Goal: Task Accomplishment & Management: Manage account settings

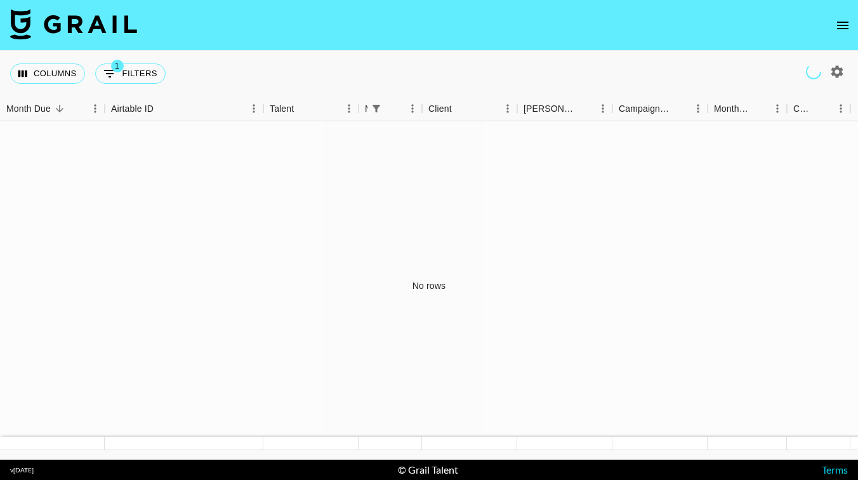
click at [849, 20] on icon "open drawer" at bounding box center [842, 25] width 15 height 15
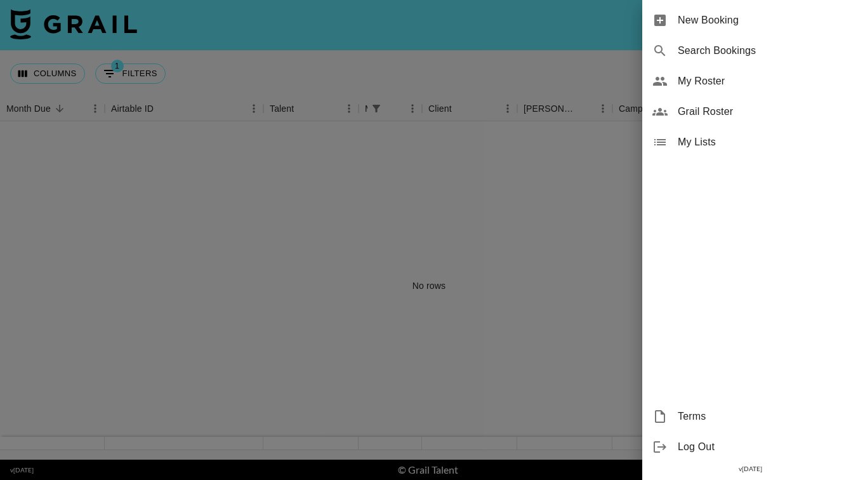
click at [712, 71] on div "My Roster" at bounding box center [750, 81] width 216 height 30
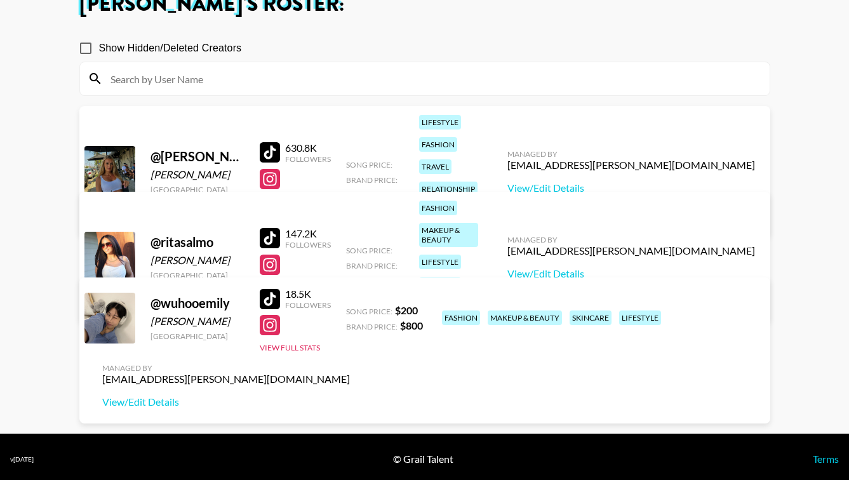
scroll to position [91, 0]
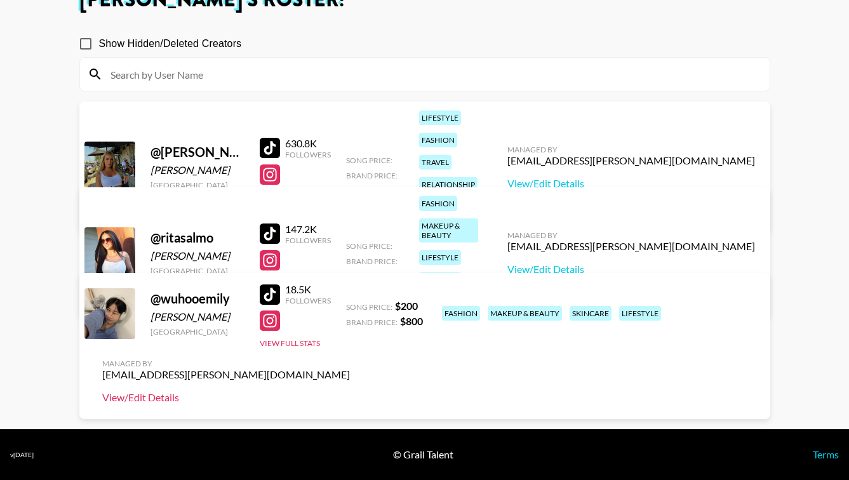
click at [350, 391] on link "View/Edit Details" at bounding box center [226, 397] width 248 height 13
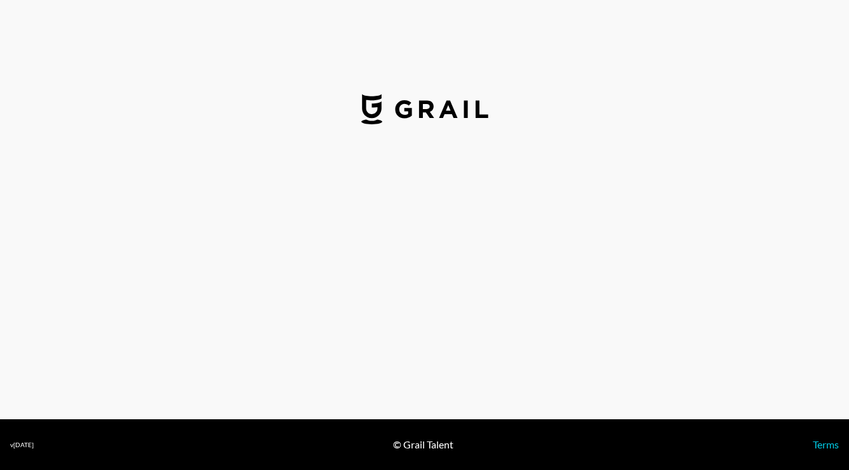
select select "USD"
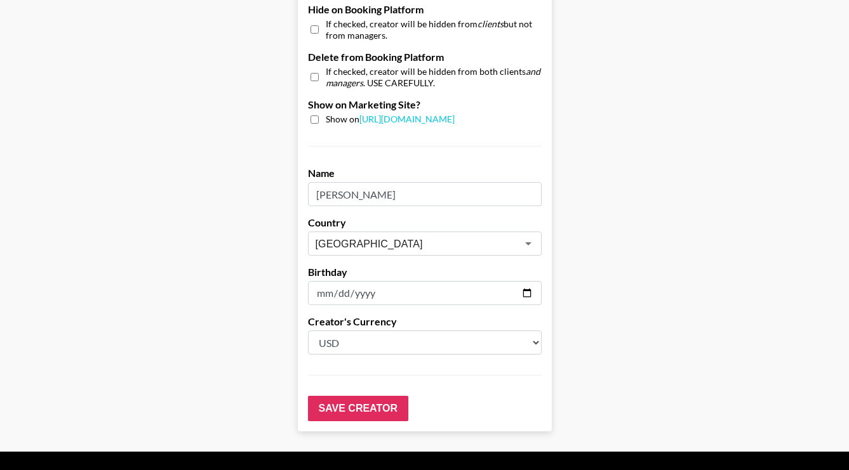
scroll to position [1252, 0]
